Goal: Find specific page/section: Find specific page/section

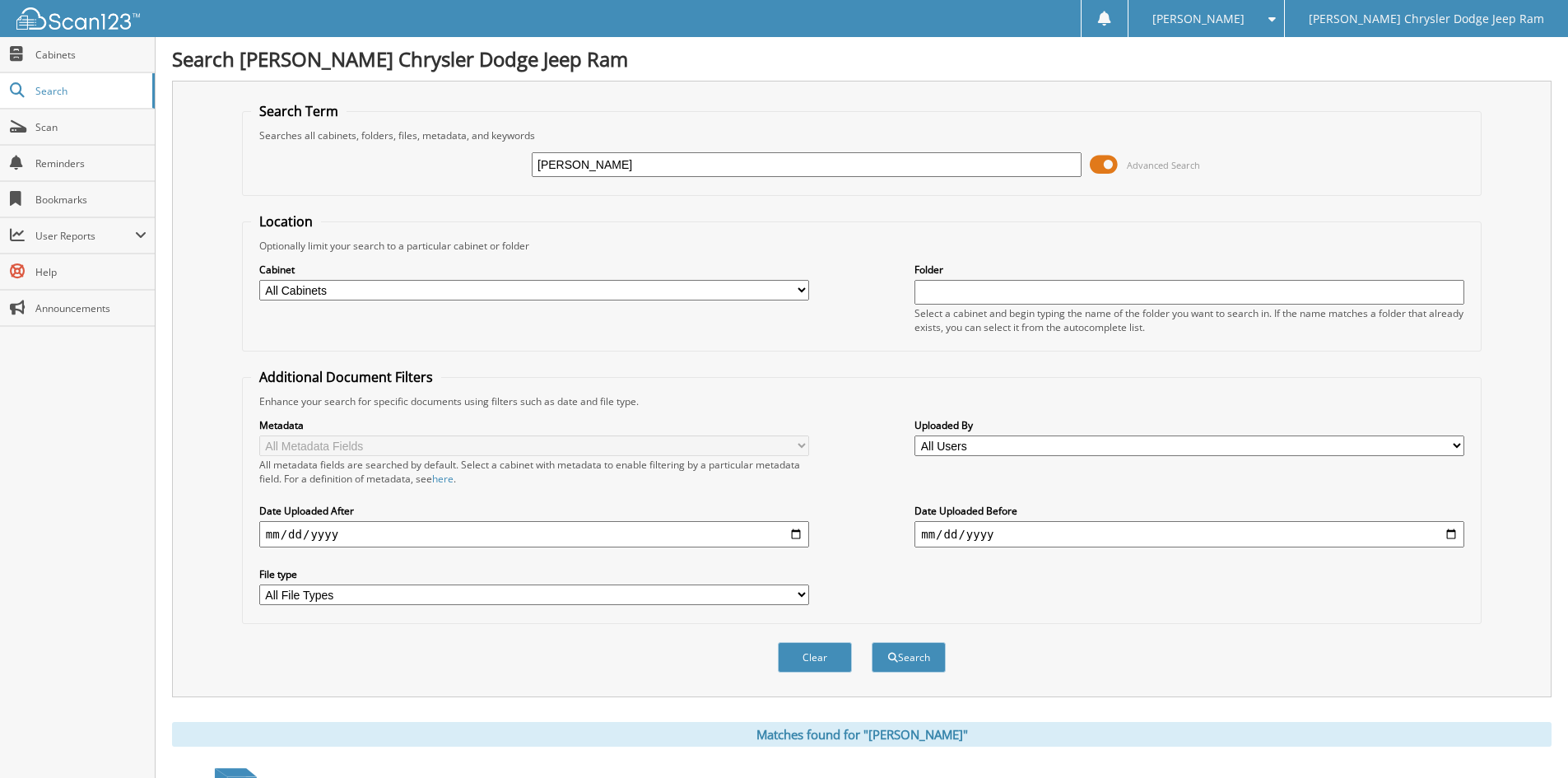
drag, startPoint x: 582, startPoint y: 164, endPoint x: 458, endPoint y: 167, distance: 124.0
click at [458, 167] on div "[PERSON_NAME] Advanced Search" at bounding box center [862, 164] width 1222 height 44
type input "62235"
click at [907, 653] on button "Search" at bounding box center [908, 657] width 74 height 30
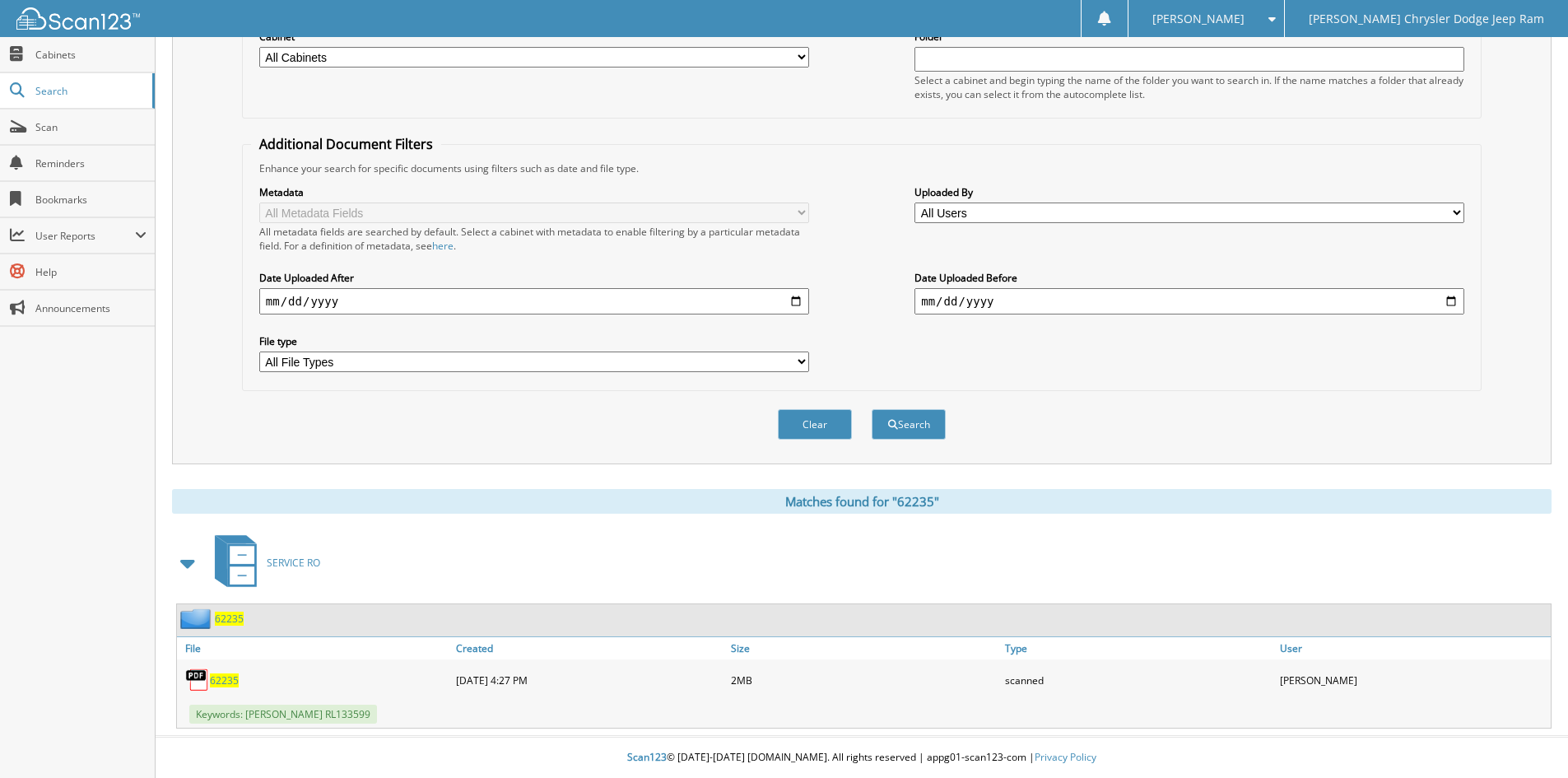
click at [217, 684] on span "62235" at bounding box center [223, 680] width 29 height 14
